Goal: Task Accomplishment & Management: Use online tool/utility

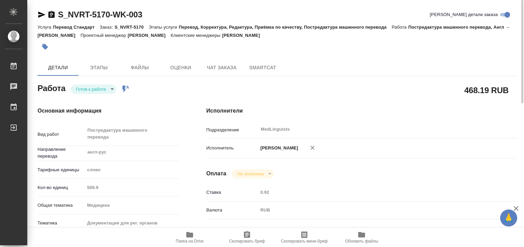
click at [104, 89] on body "🙏 .cls-1 fill:#fff; AWATERA Matveeva Elena Работы 0 Чаты График Выйти S_NVRT-51…" at bounding box center [262, 123] width 524 height 247
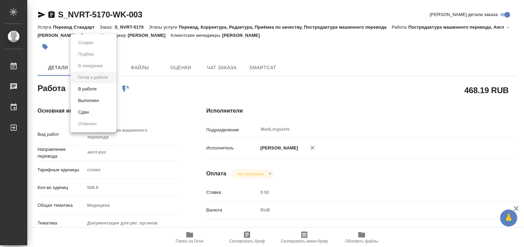
click at [104, 90] on li "В работе" at bounding box center [94, 89] width 46 height 12
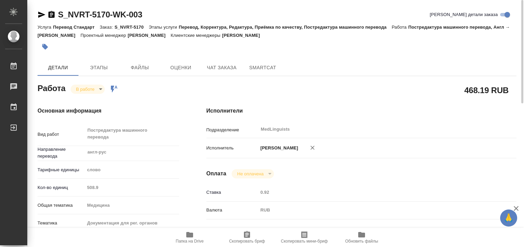
type textarea "x"
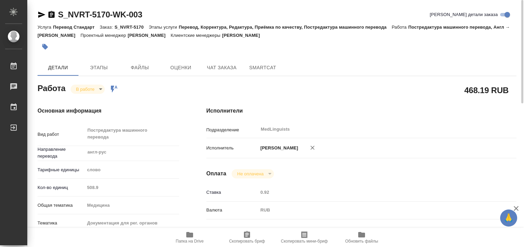
type textarea "x"
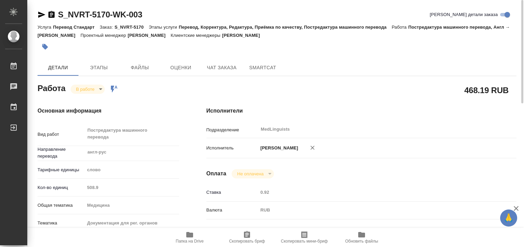
type textarea "x"
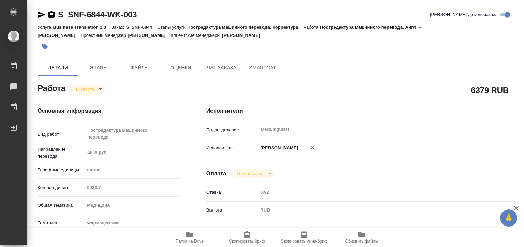
type textarea "x"
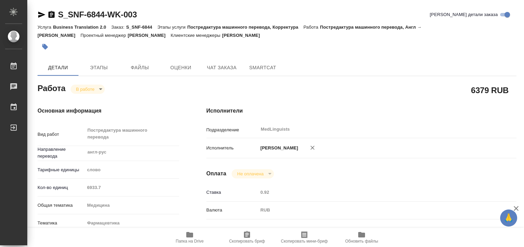
type textarea "x"
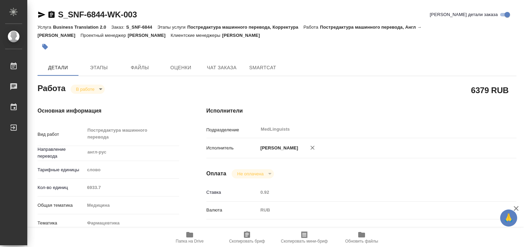
type textarea "x"
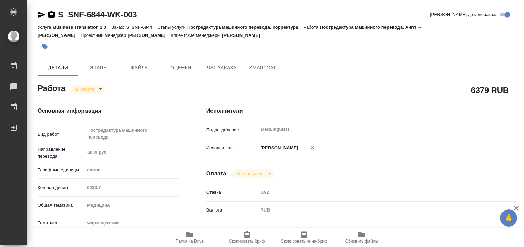
type textarea "x"
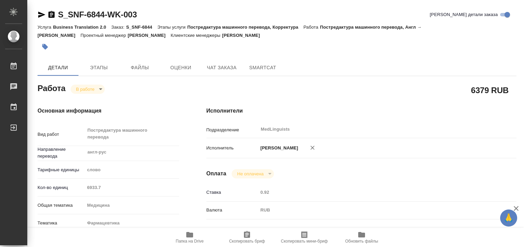
type textarea "x"
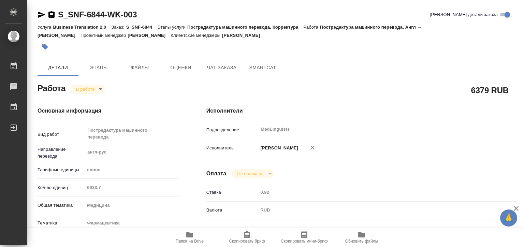
type textarea "x"
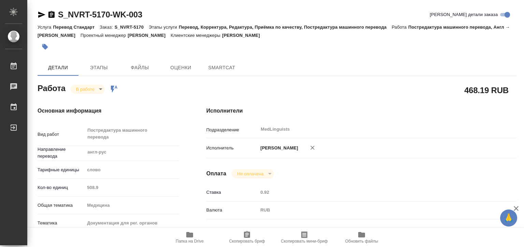
type textarea "x"
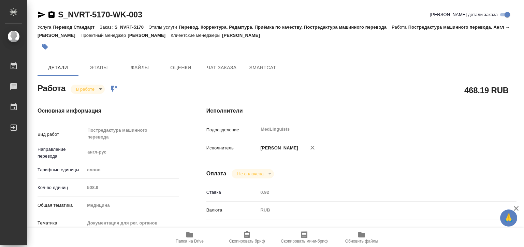
type textarea "x"
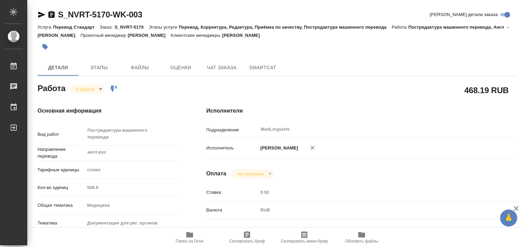
type textarea "x"
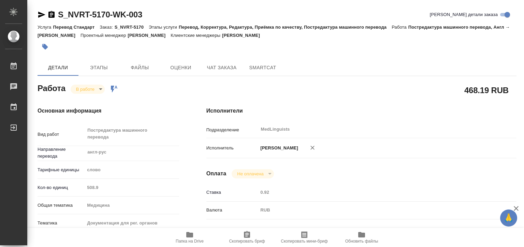
type textarea "x"
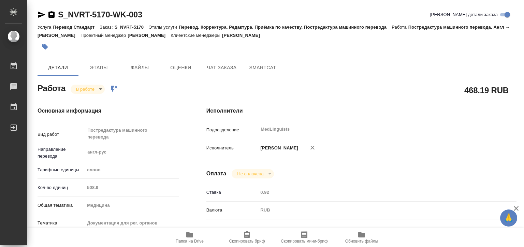
type textarea "x"
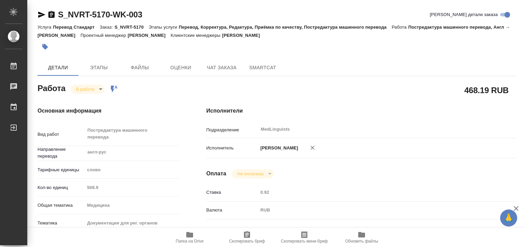
type textarea "x"
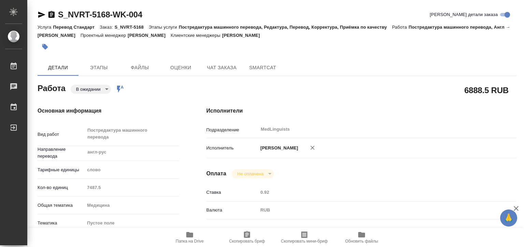
type textarea "x"
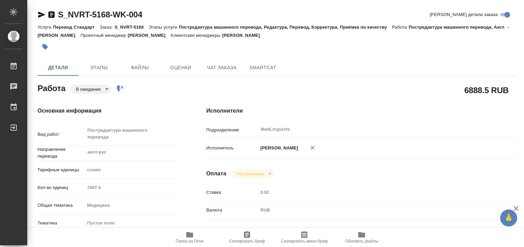
type textarea "x"
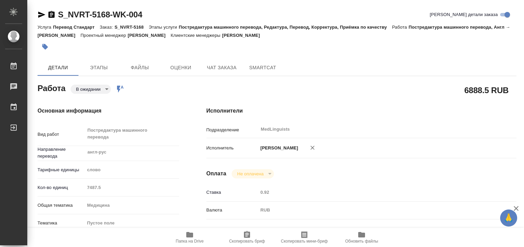
type textarea "x"
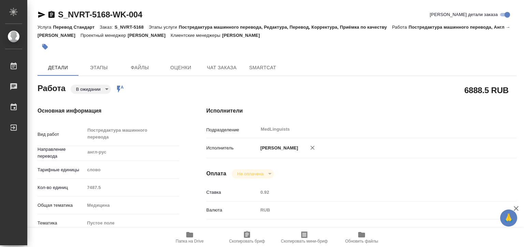
type textarea "x"
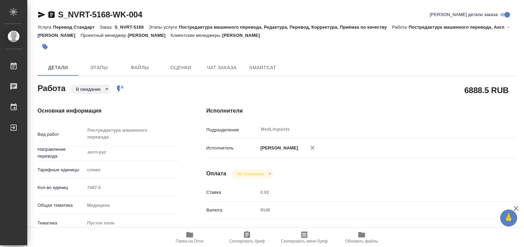
type textarea "x"
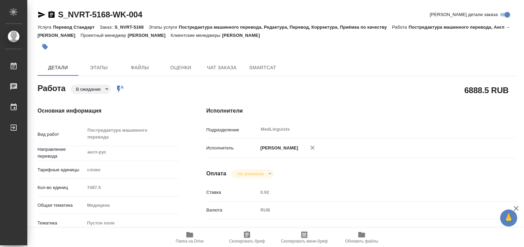
type textarea "x"
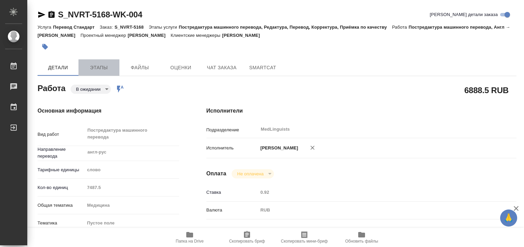
click at [105, 66] on span "Этапы" at bounding box center [98, 67] width 33 height 9
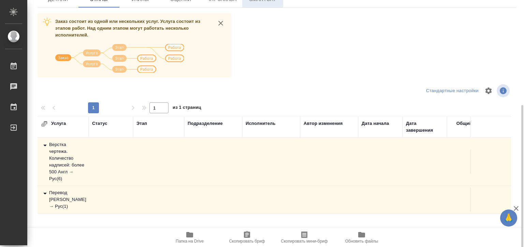
scroll to position [108, 0]
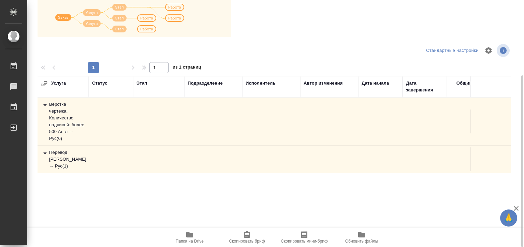
click at [60, 156] on div "Перевод Стандарт Англ → Рус ( 1 )" at bounding box center [63, 159] width 44 height 20
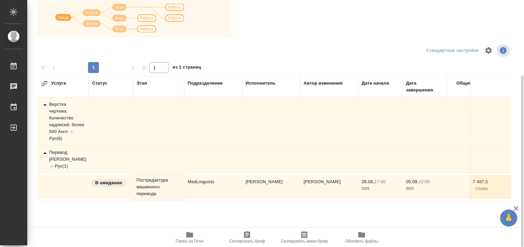
click at [52, 124] on div "Верстка чертежа. Количество надписей: более 500 Англ → Рус ( 6 )" at bounding box center [63, 121] width 44 height 41
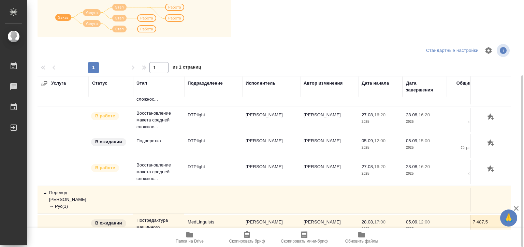
scroll to position [131, 0]
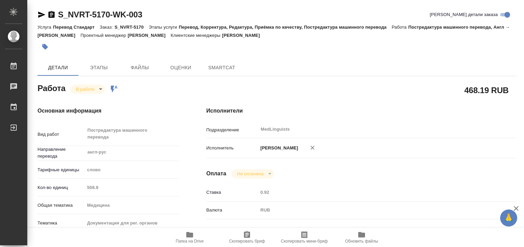
type textarea "x"
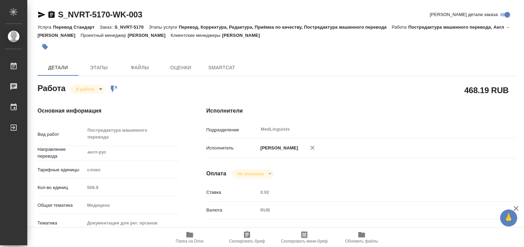
type textarea "x"
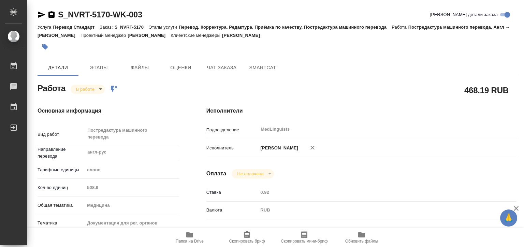
type textarea "x"
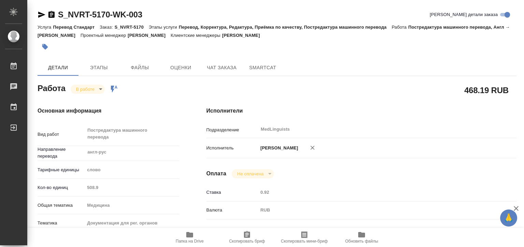
type textarea "x"
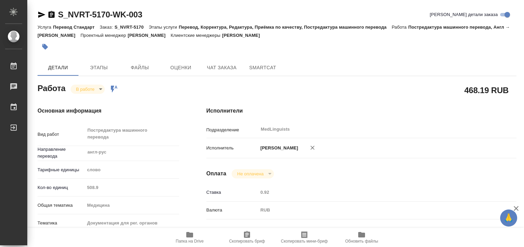
scroll to position [68, 0]
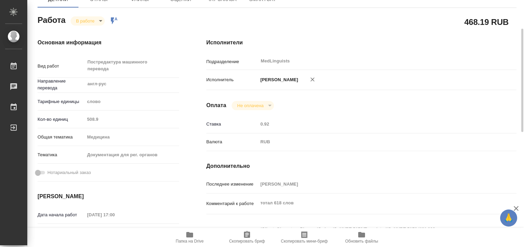
type textarea "x"
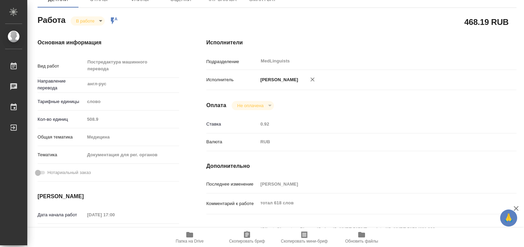
type textarea "x"
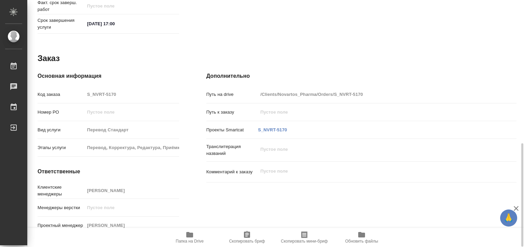
scroll to position [342, 0]
click at [196, 236] on span "Папка на Drive" at bounding box center [189, 236] width 49 height 13
